Goal: Information Seeking & Learning: Check status

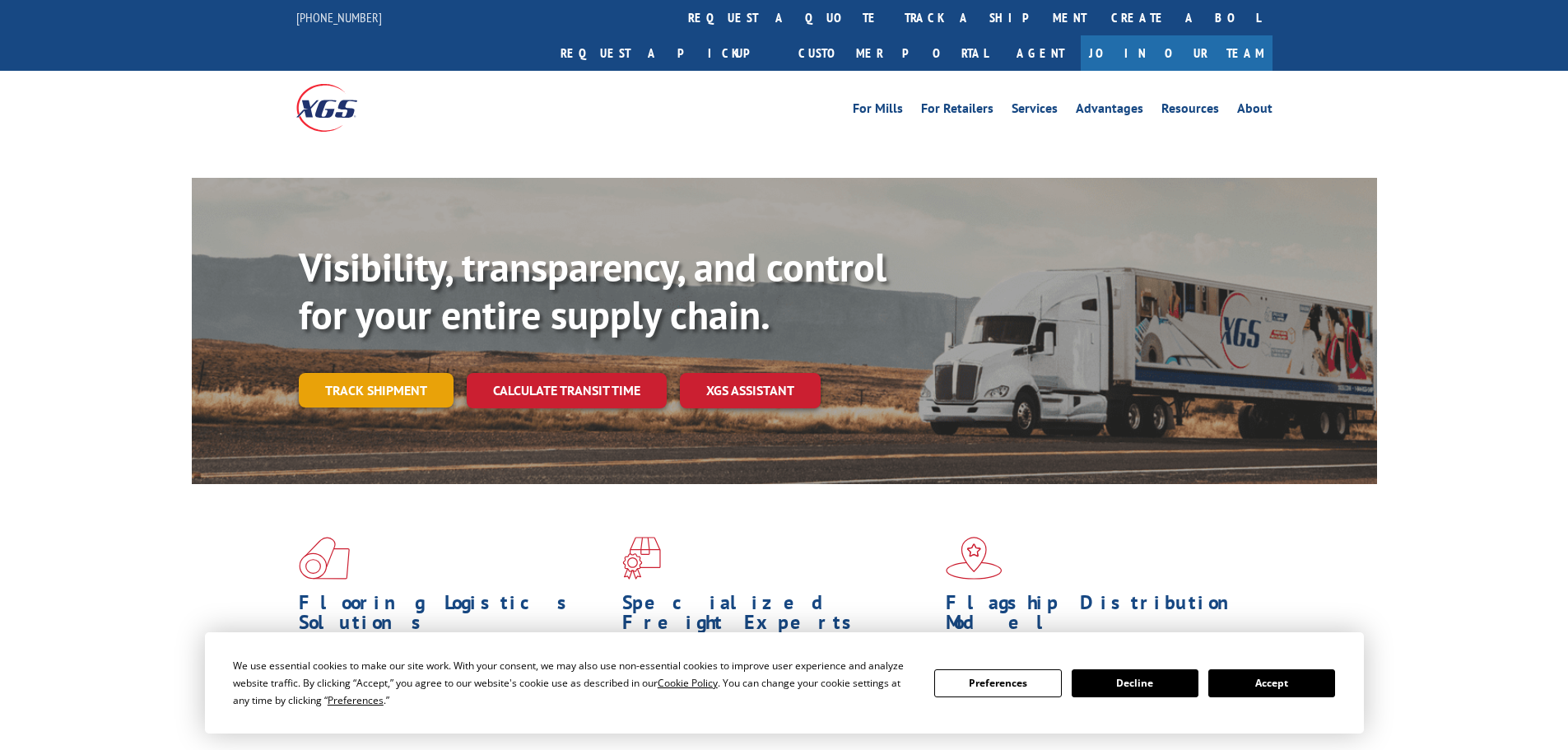
click at [398, 373] on link "Track shipment" at bounding box center [376, 390] width 154 height 35
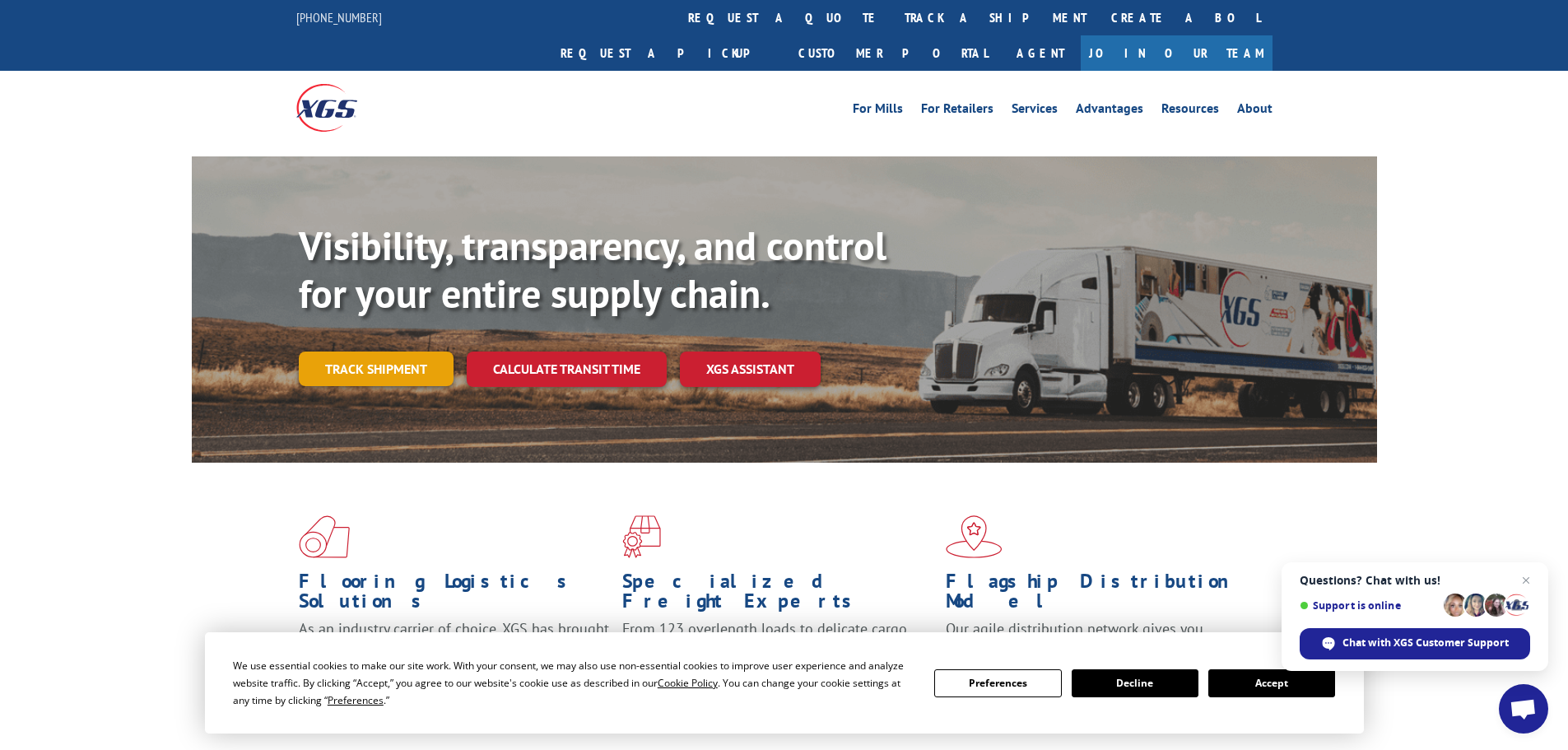
click at [398, 351] on link "Track shipment" at bounding box center [376, 369] width 154 height 35
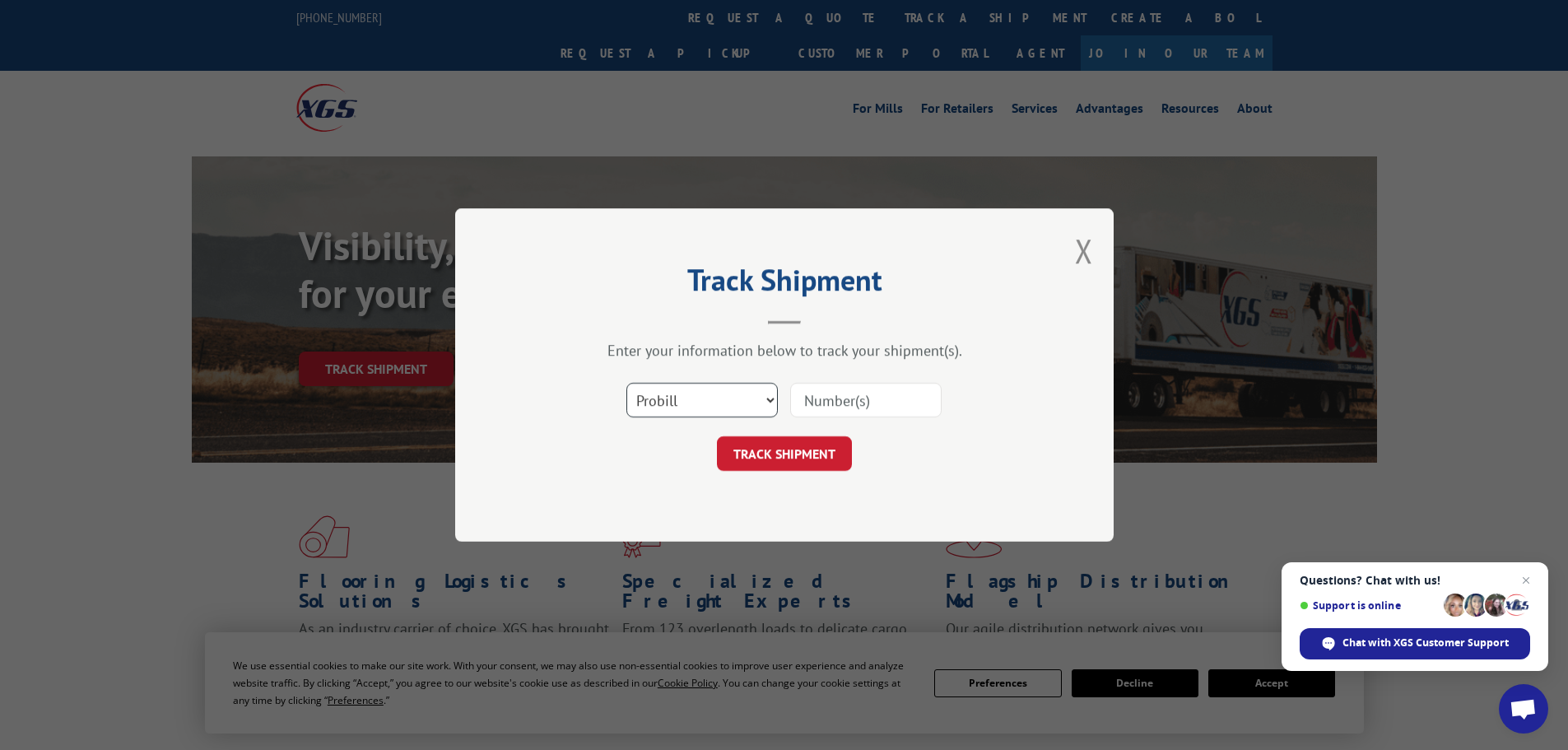
click at [681, 405] on select "Select category... Probill BOL PO" at bounding box center [701, 400] width 151 height 35
select select "bol"
click at [626, 383] on select "Select category... Probill BOL PO" at bounding box center [701, 400] width 151 height 35
click at [834, 405] on input at bounding box center [866, 400] width 151 height 35
paste input "5106610"
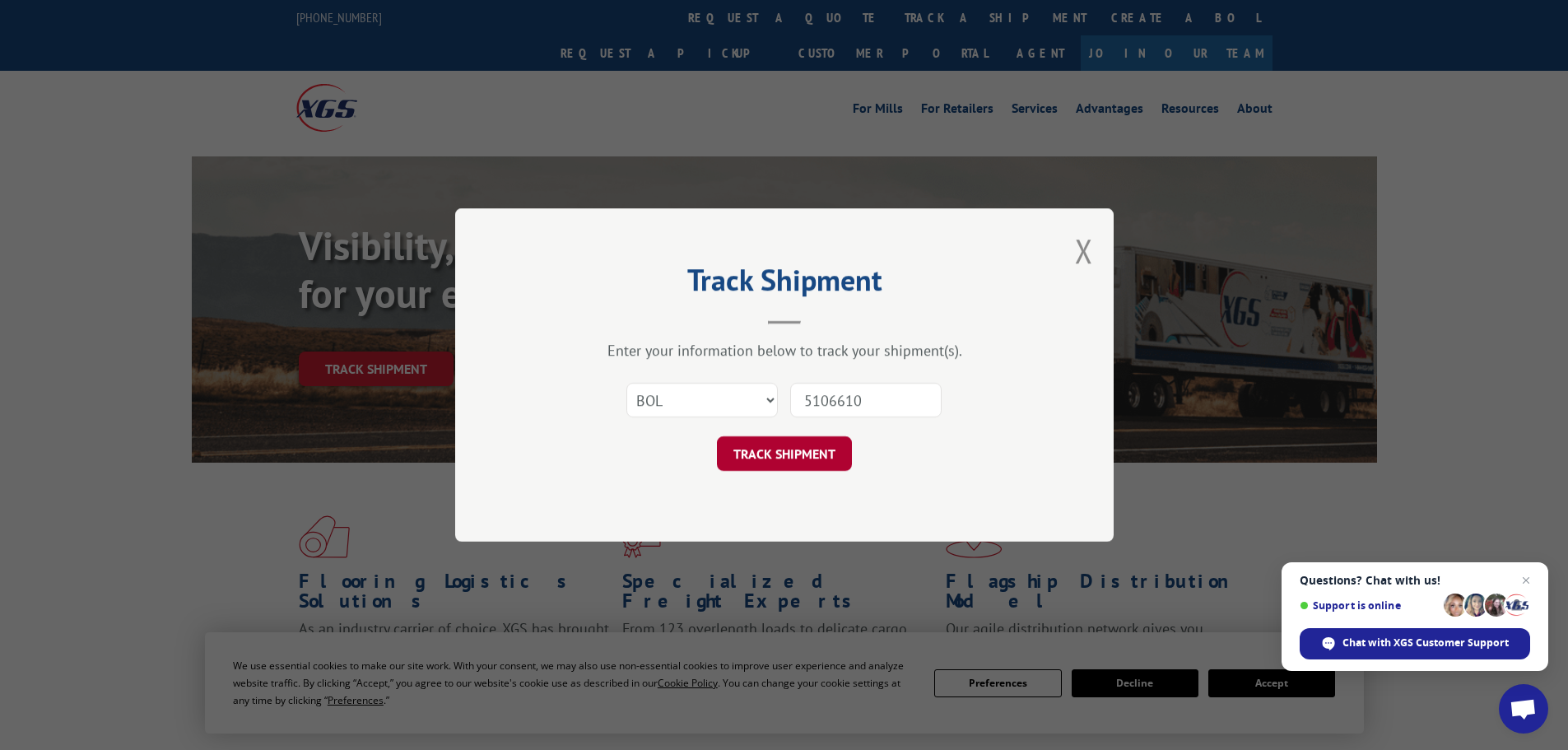
type input "5106610"
click at [776, 437] on button "TRACK SHIPMENT" at bounding box center [784, 453] width 135 height 35
